Goal: Information Seeking & Learning: Learn about a topic

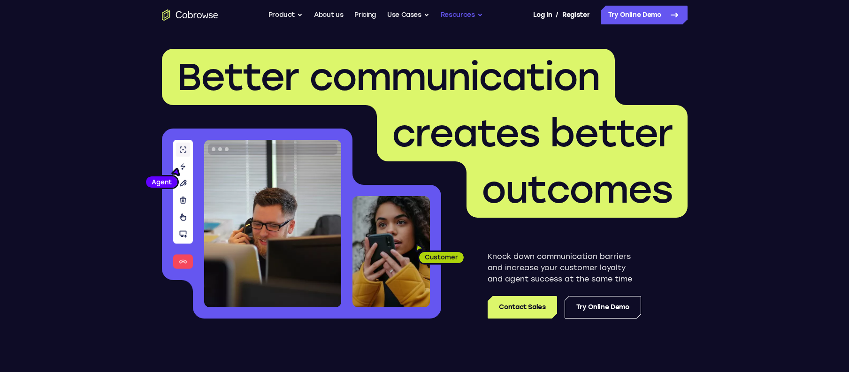
click at [458, 17] on button "Resources" at bounding box center [462, 15] width 42 height 19
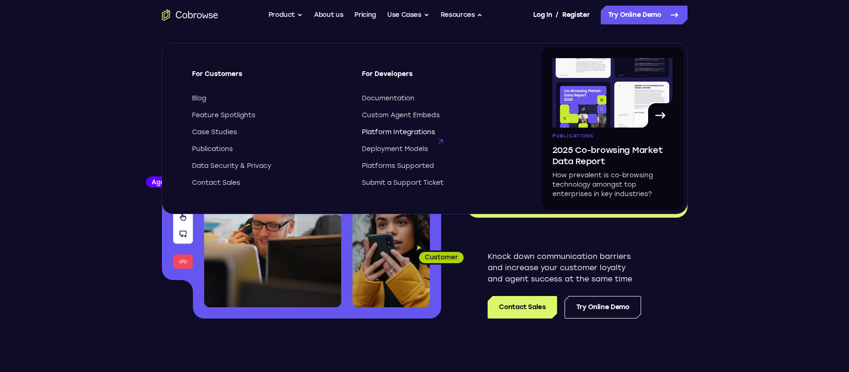
scroll to position [1, 0]
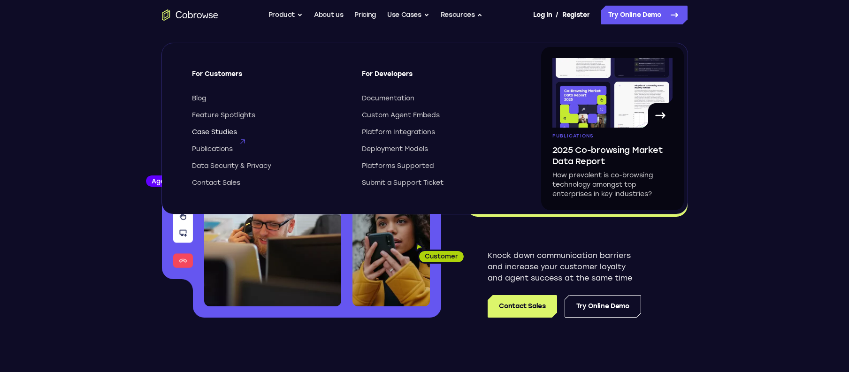
click at [224, 133] on span "Case Studies" at bounding box center [214, 132] width 45 height 9
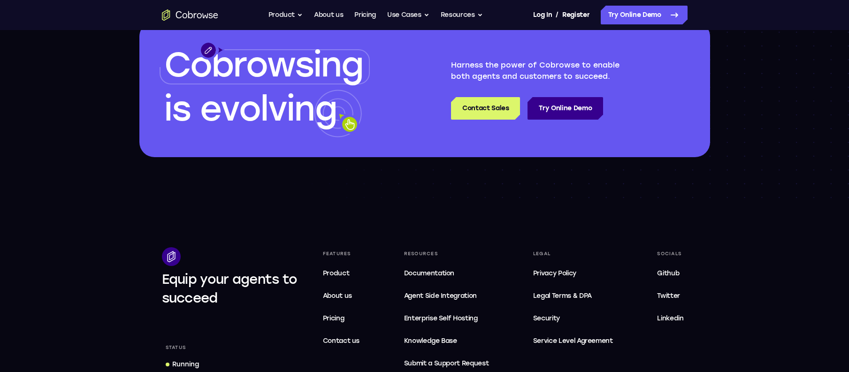
scroll to position [333, 0]
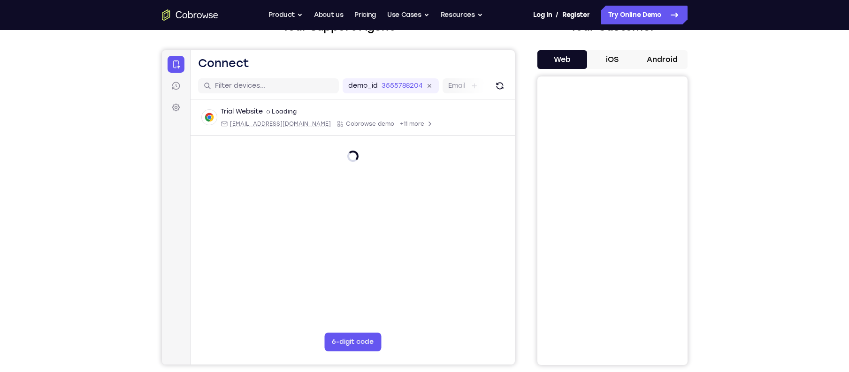
scroll to position [76, 0]
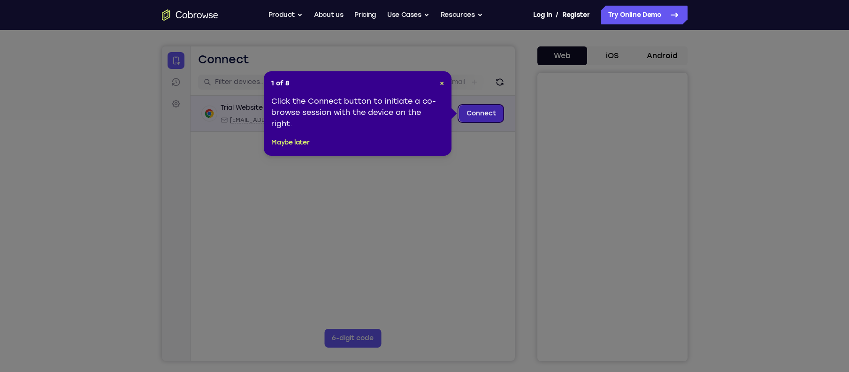
click at [488, 114] on link "Connect" at bounding box center [481, 113] width 45 height 17
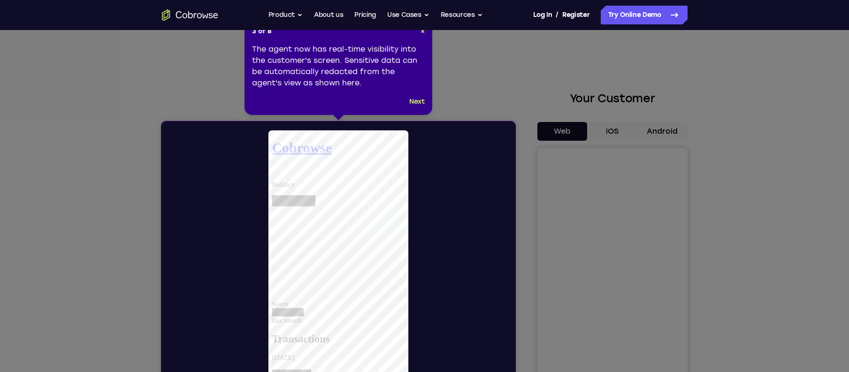
scroll to position [8, 0]
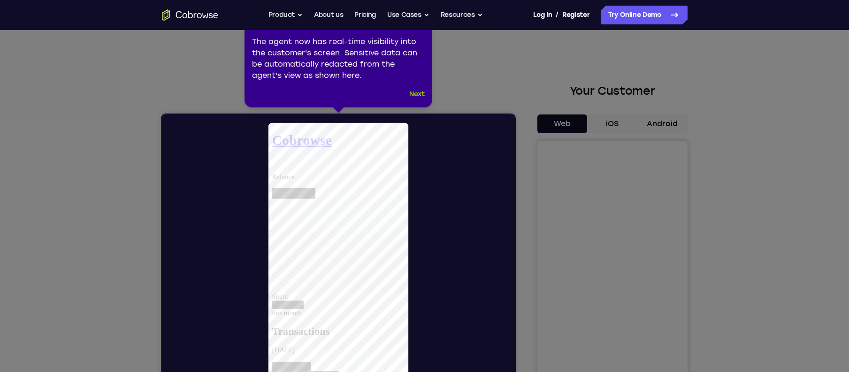
click at [416, 92] on button "Next" at bounding box center [416, 94] width 15 height 11
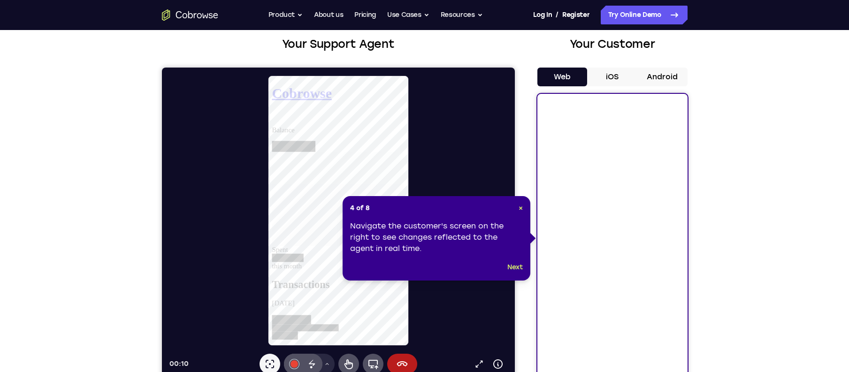
scroll to position [58, 0]
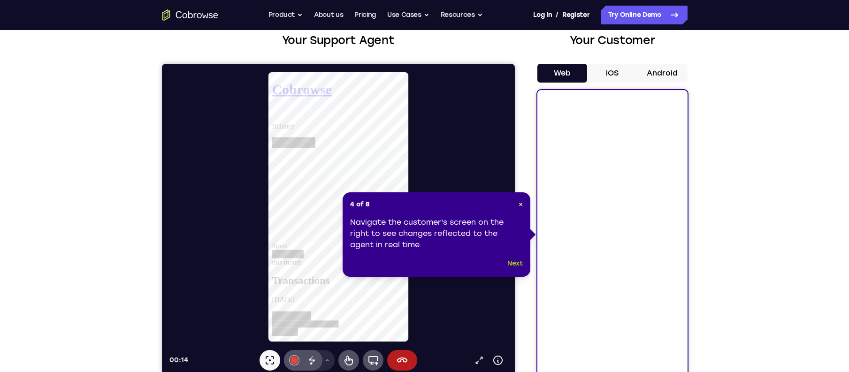
click at [515, 265] on button "Next" at bounding box center [515, 263] width 15 height 11
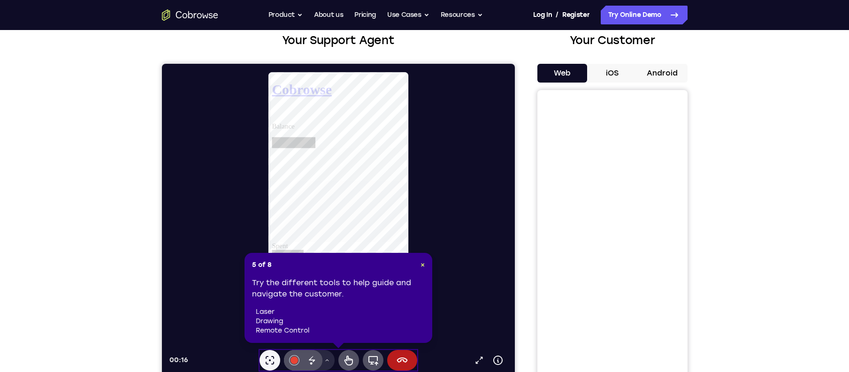
scroll to position [58, 0]
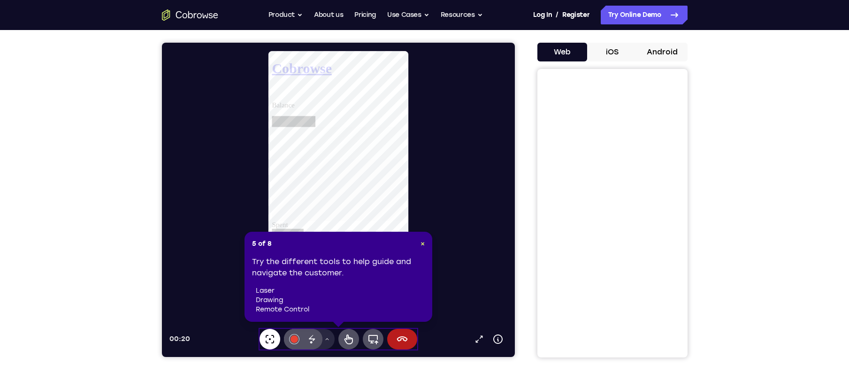
click at [269, 344] on icon at bounding box center [269, 339] width 11 height 11
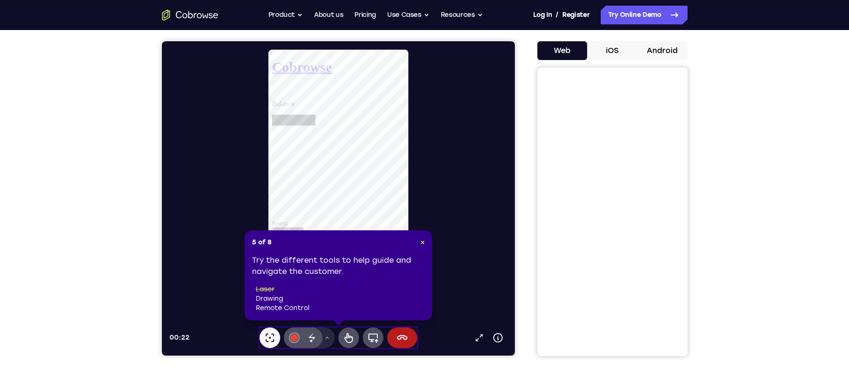
scroll to position [81, 0]
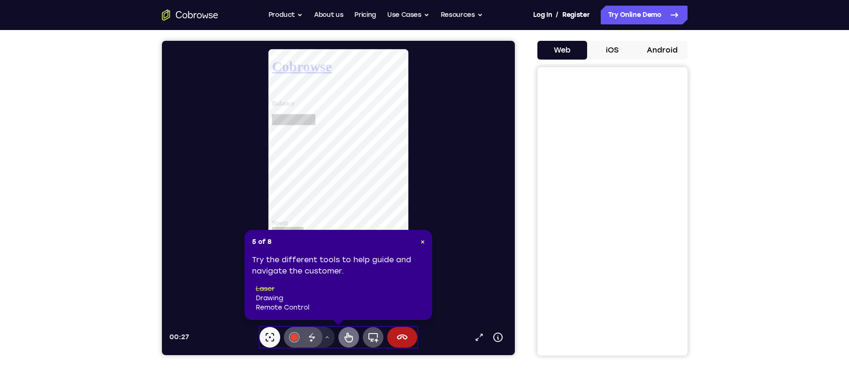
click at [345, 342] on icon at bounding box center [348, 337] width 11 height 11
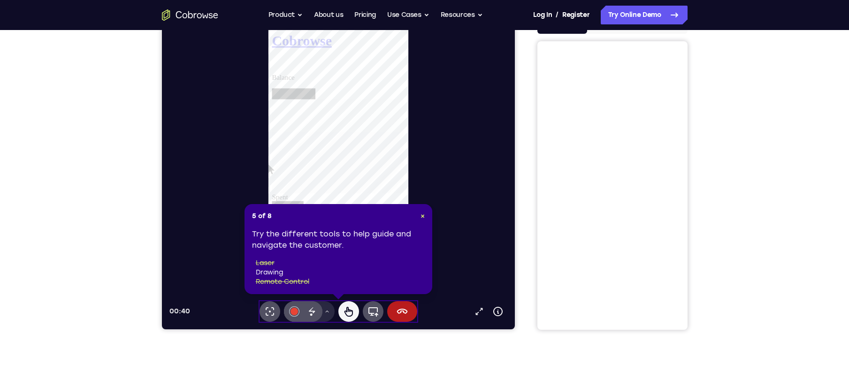
scroll to position [108, 0]
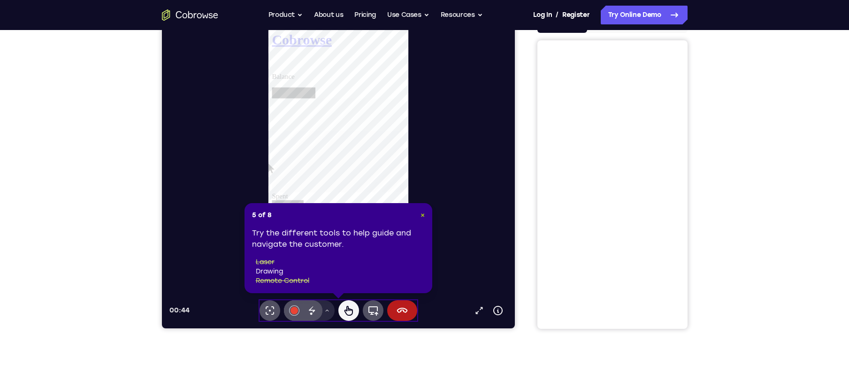
click at [421, 219] on button "×" at bounding box center [423, 215] width 4 height 9
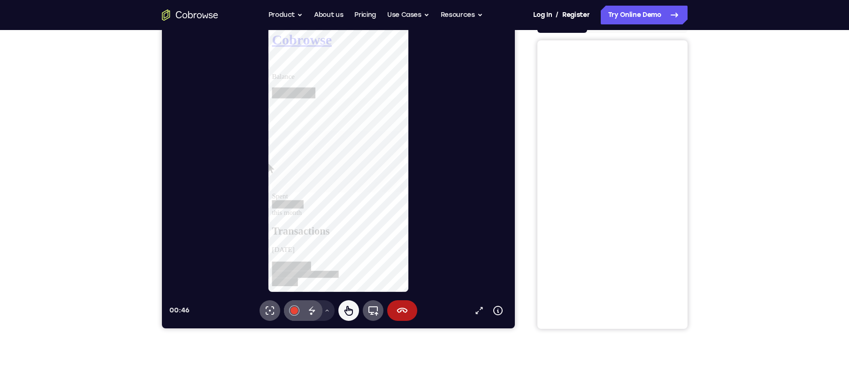
click at [300, 365] on div at bounding box center [286, 369] width 28 height 9
click at [315, 347] on div at bounding box center [293, 352] width 43 height 10
click at [374, 310] on icon at bounding box center [372, 310] width 11 height 11
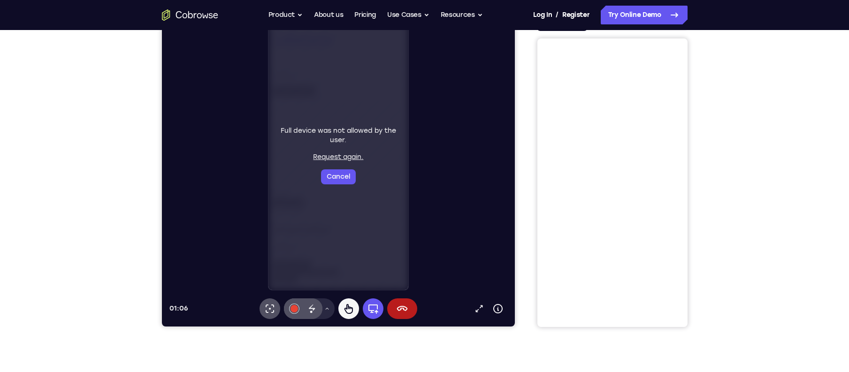
scroll to position [121, 0]
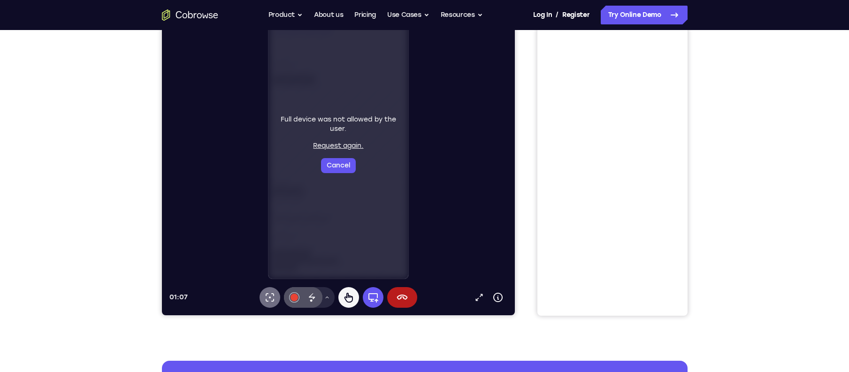
click at [267, 299] on icon at bounding box center [269, 297] width 11 height 11
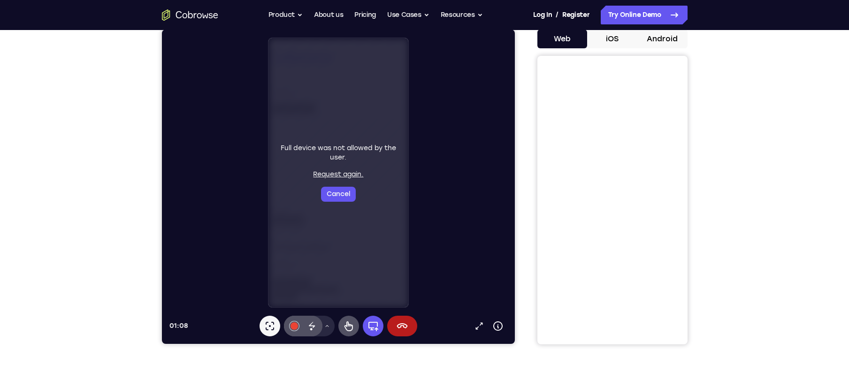
scroll to position [92, 0]
click at [297, 328] on button "#e94435" at bounding box center [294, 326] width 21 height 21
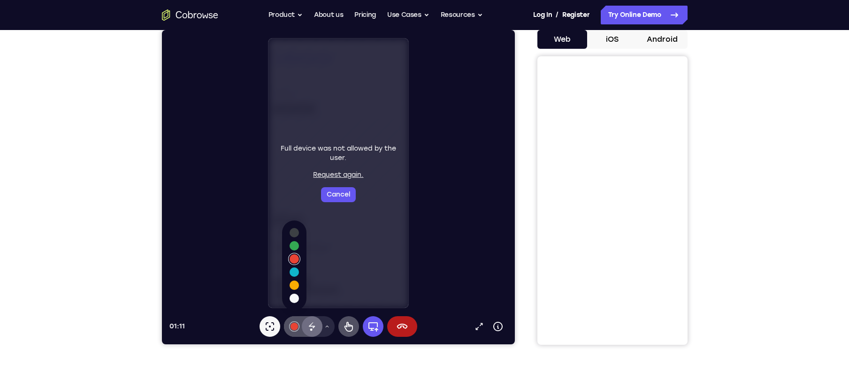
click at [314, 328] on icon at bounding box center [311, 326] width 11 height 11
click at [284, 329] on div "Drawing tools menu" at bounding box center [309, 326] width 51 height 21
click at [296, 331] on button "#e94435" at bounding box center [294, 326] width 21 height 21
click at [294, 325] on div at bounding box center [294, 327] width 8 height 8
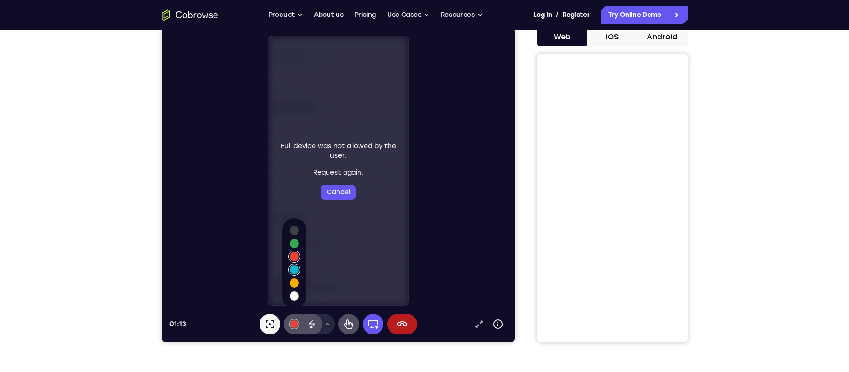
click at [294, 275] on div "Select color #3c4044 Select color #34a853 Select color #e94435 Select color #10…" at bounding box center [294, 263] width 24 height 90
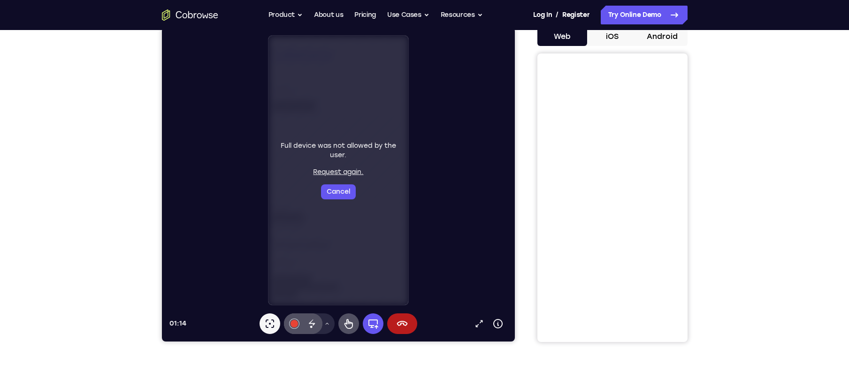
click at [347, 254] on div "Full device was not allowed by the user. Request again. Cancel" at bounding box center [338, 170] width 140 height 269
drag, startPoint x: 340, startPoint y: 248, endPoint x: 377, endPoint y: 258, distance: 37.4
click at [383, 256] on div "Full device was not allowed by the user. Request again. Cancel" at bounding box center [338, 170] width 140 height 269
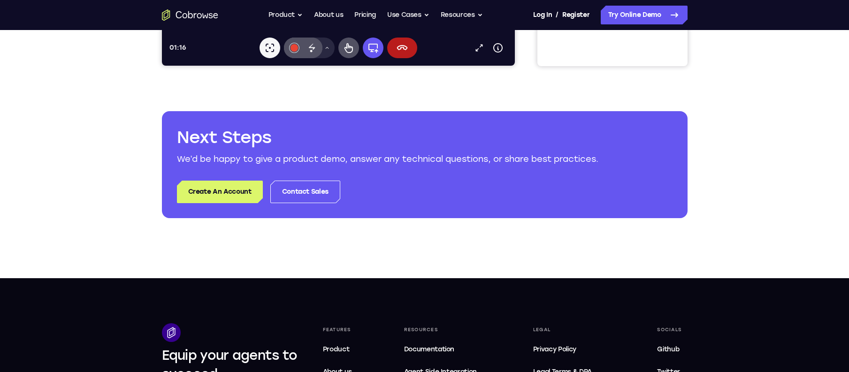
scroll to position [0, 0]
